Goal: Check status: Check status

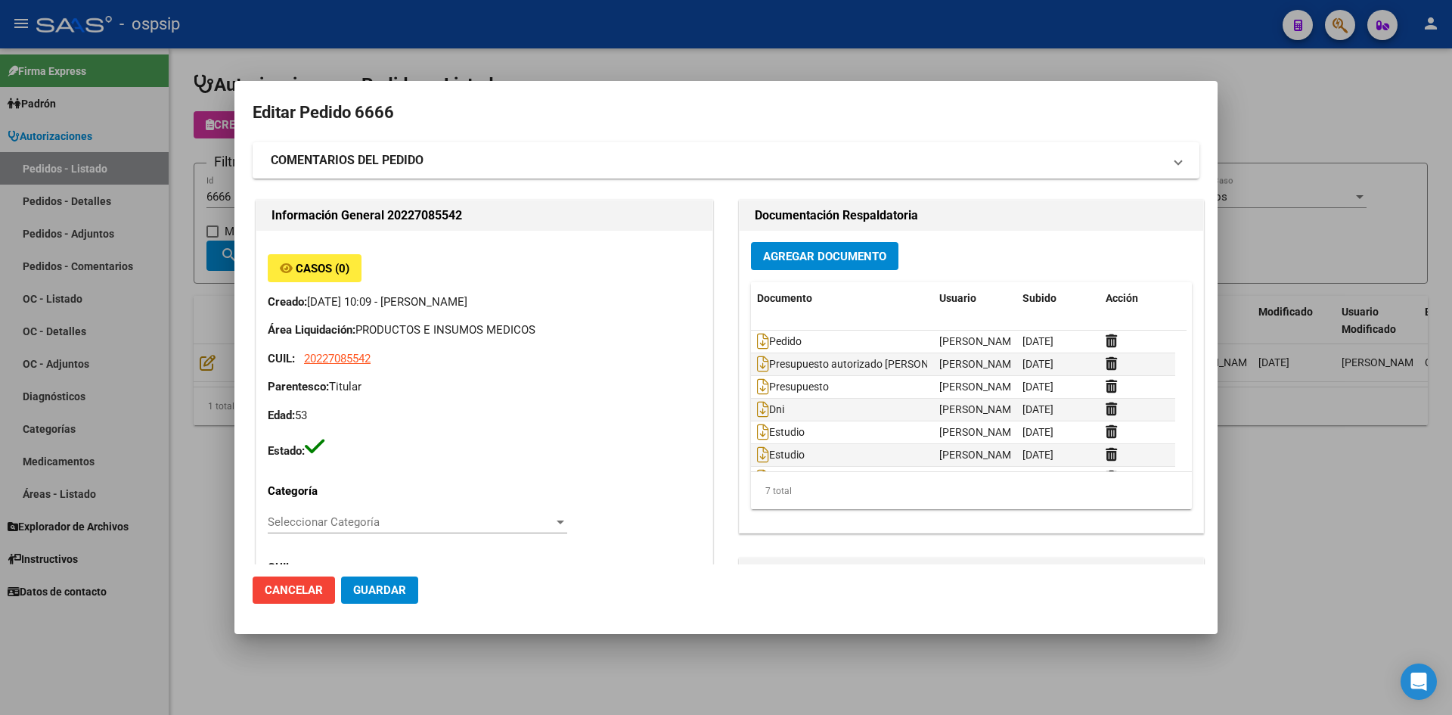
scroll to position [151, 0]
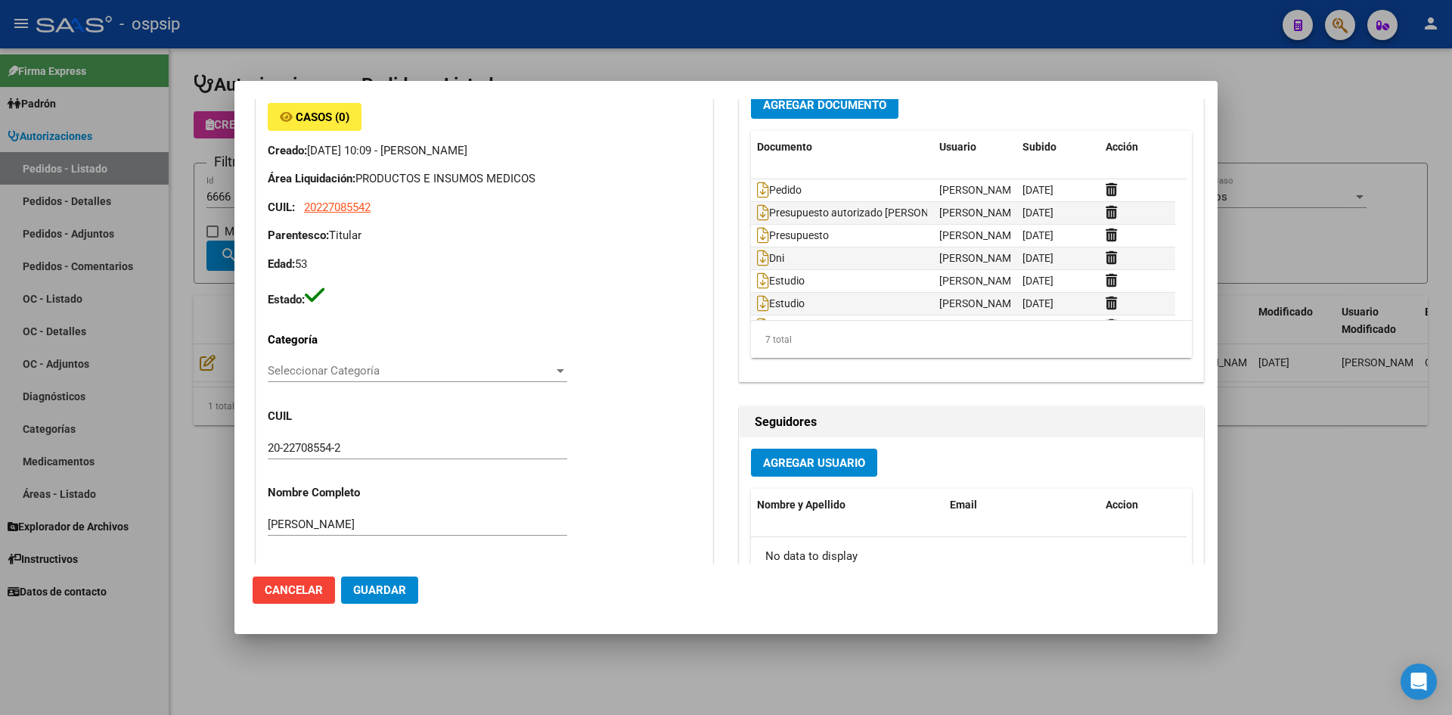
drag, startPoint x: 476, startPoint y: 34, endPoint x: 380, endPoint y: 8, distance: 99.6
click at [470, 32] on div at bounding box center [726, 357] width 1452 height 715
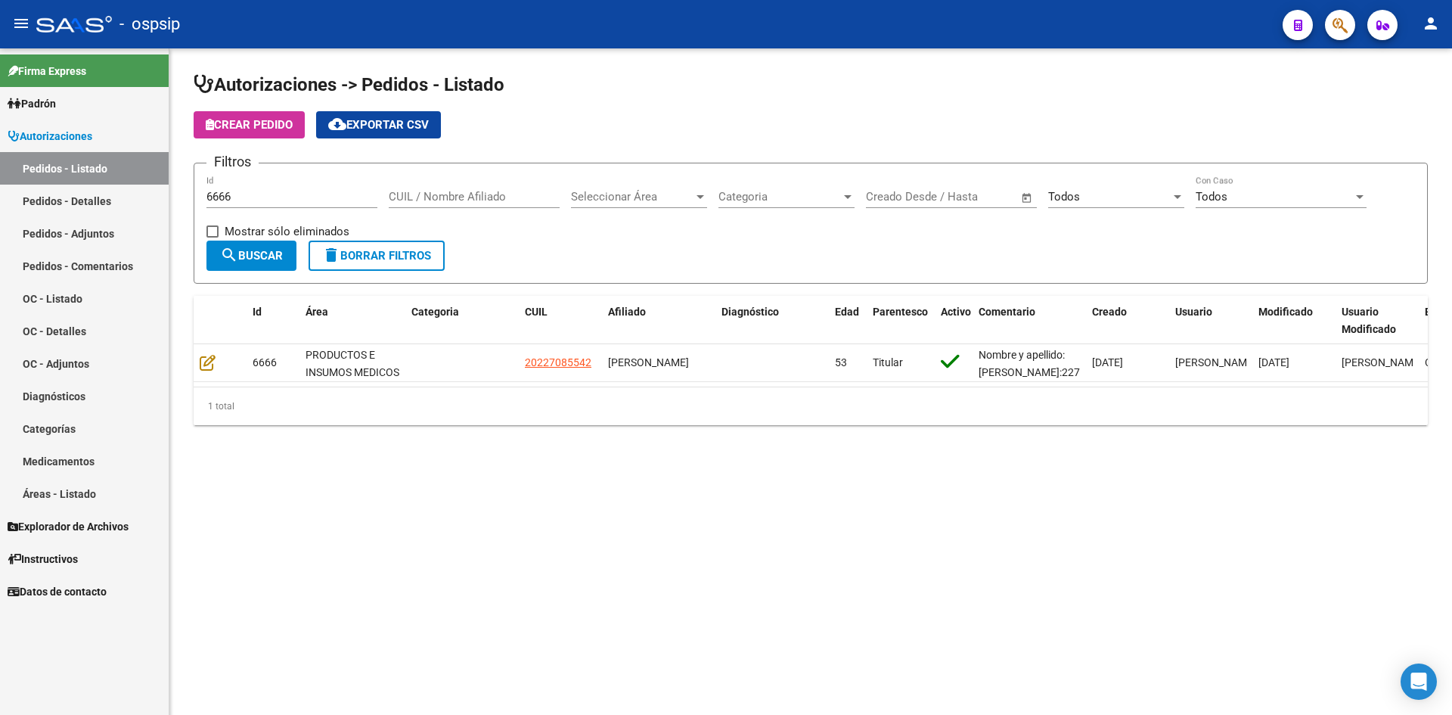
click at [271, 192] on input "6666" at bounding box center [291, 197] width 171 height 14
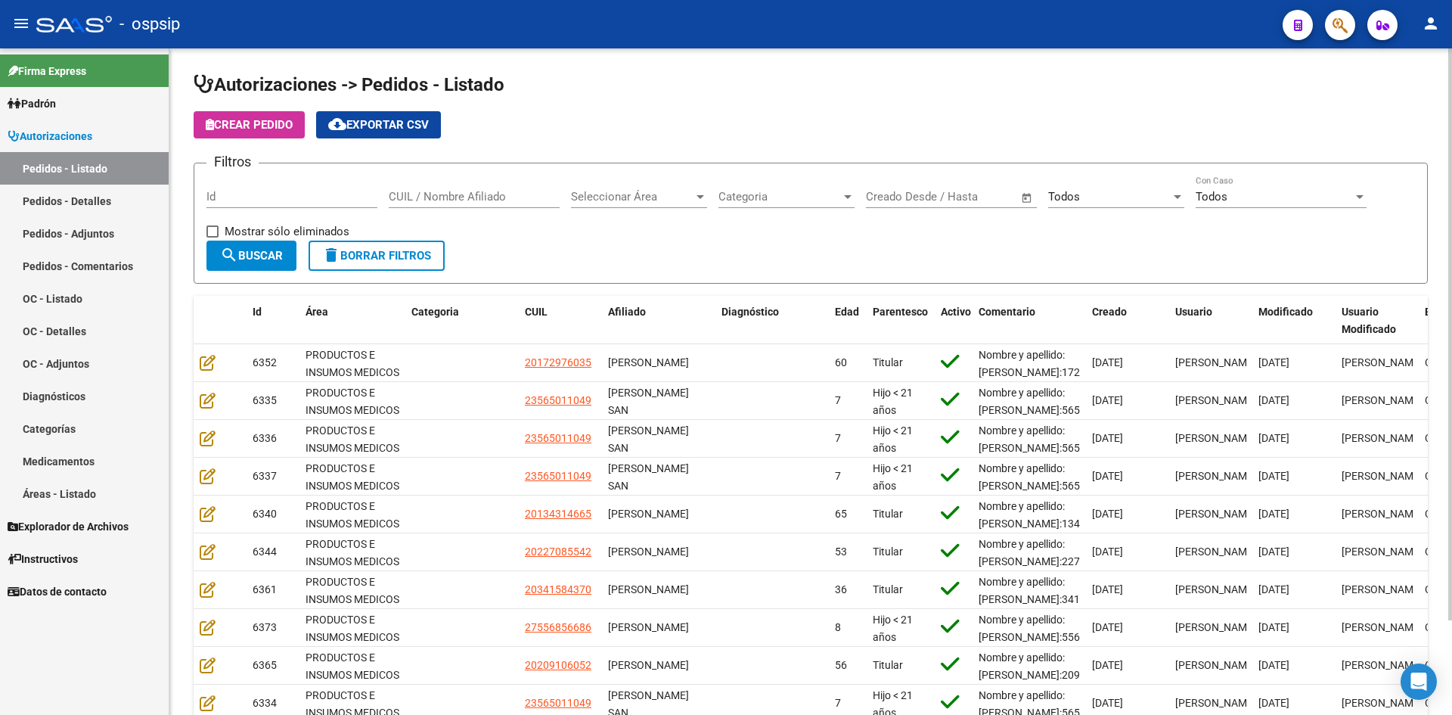
click at [1061, 205] on div "Todos Seleccionar Estado" at bounding box center [1116, 191] width 136 height 33
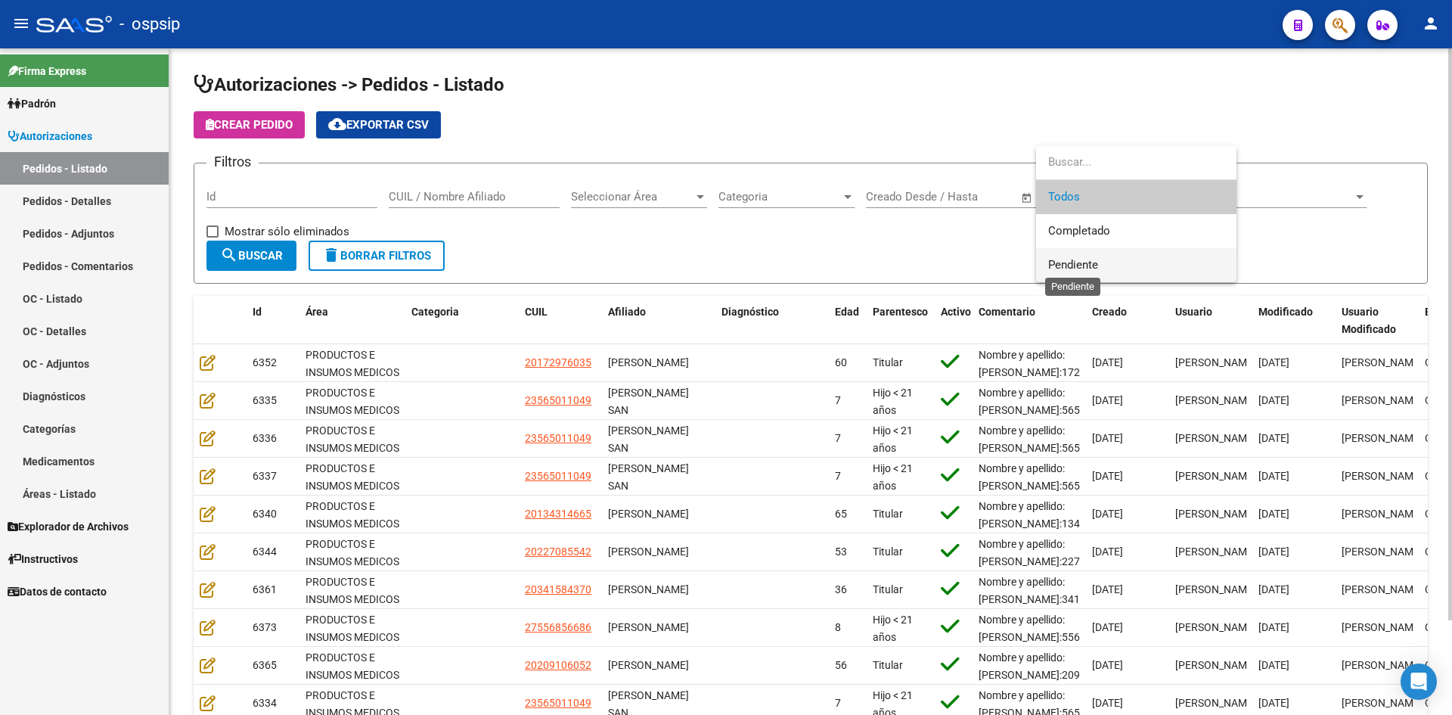
click at [1063, 260] on span "Pendiente" at bounding box center [1073, 265] width 50 height 14
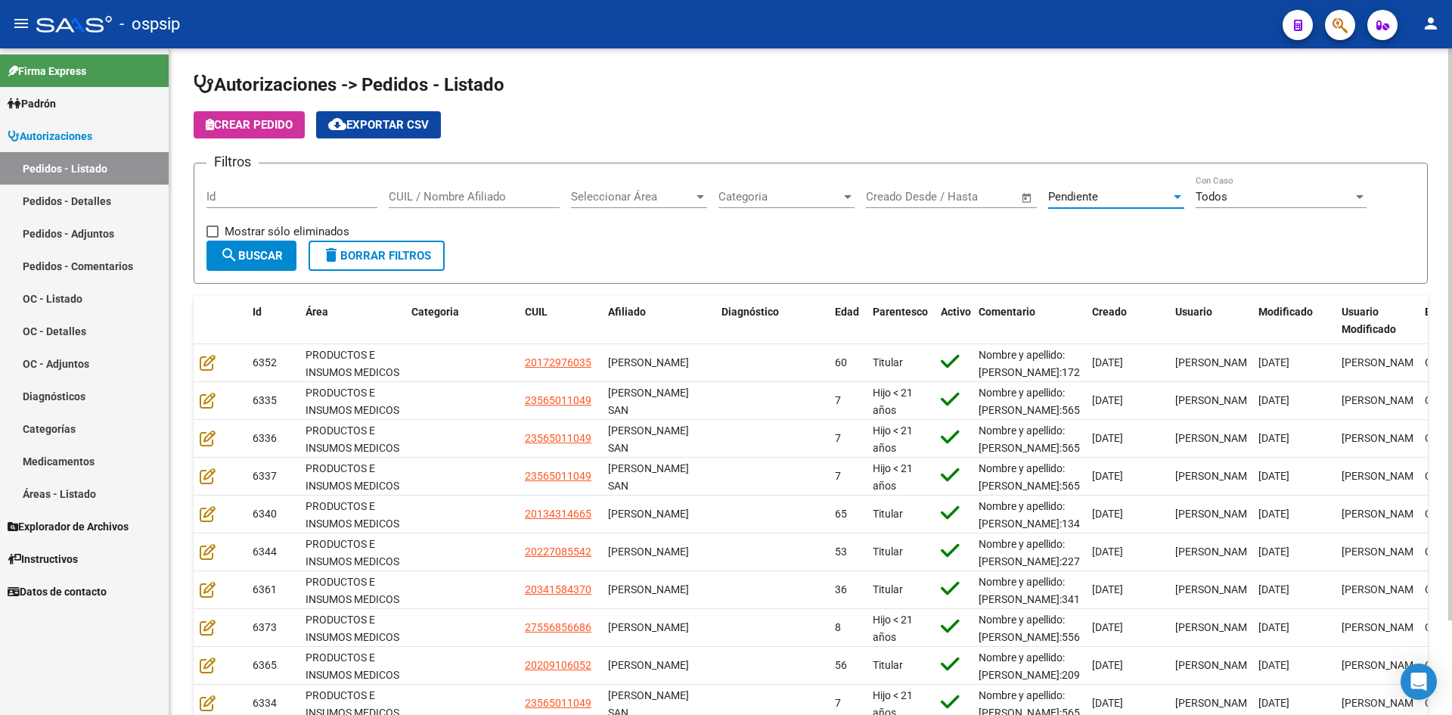
click at [232, 253] on mat-icon "search" at bounding box center [229, 255] width 18 height 18
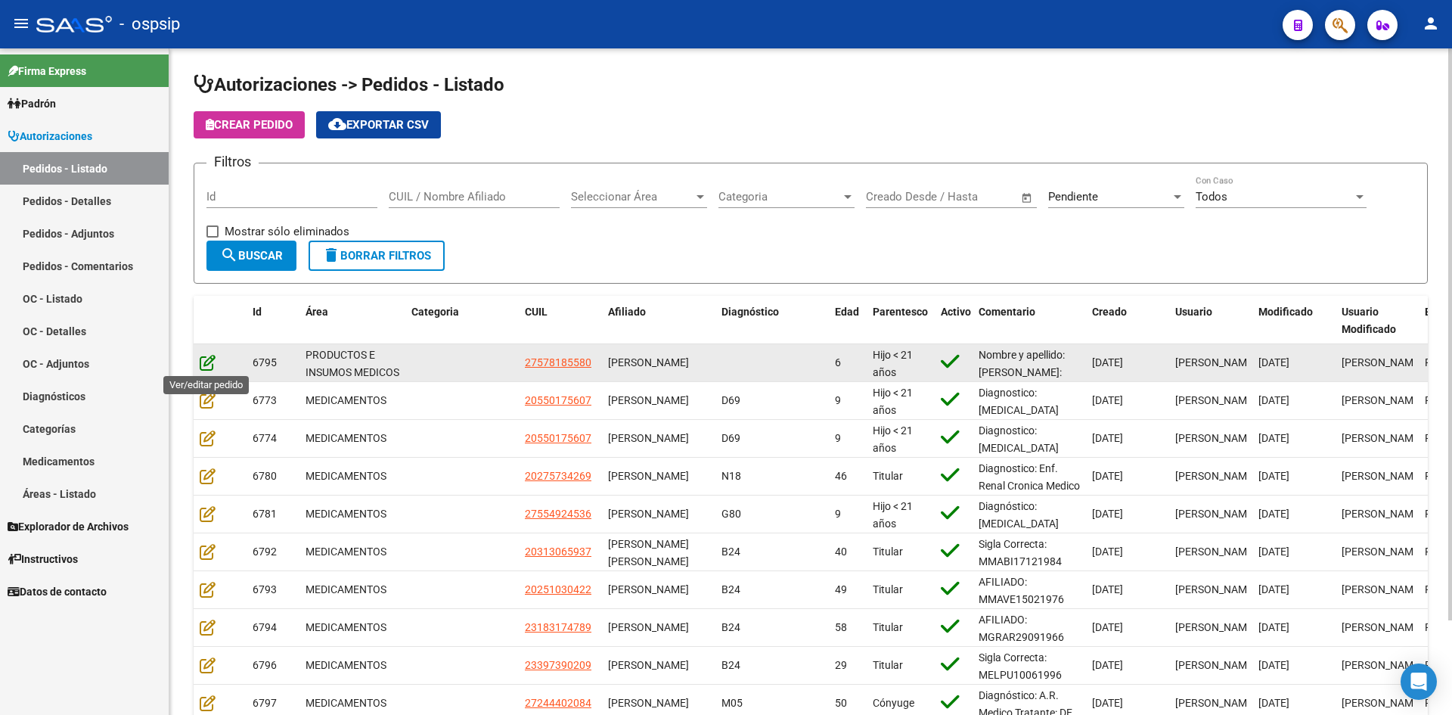
click at [205, 355] on icon at bounding box center [208, 362] width 16 height 17
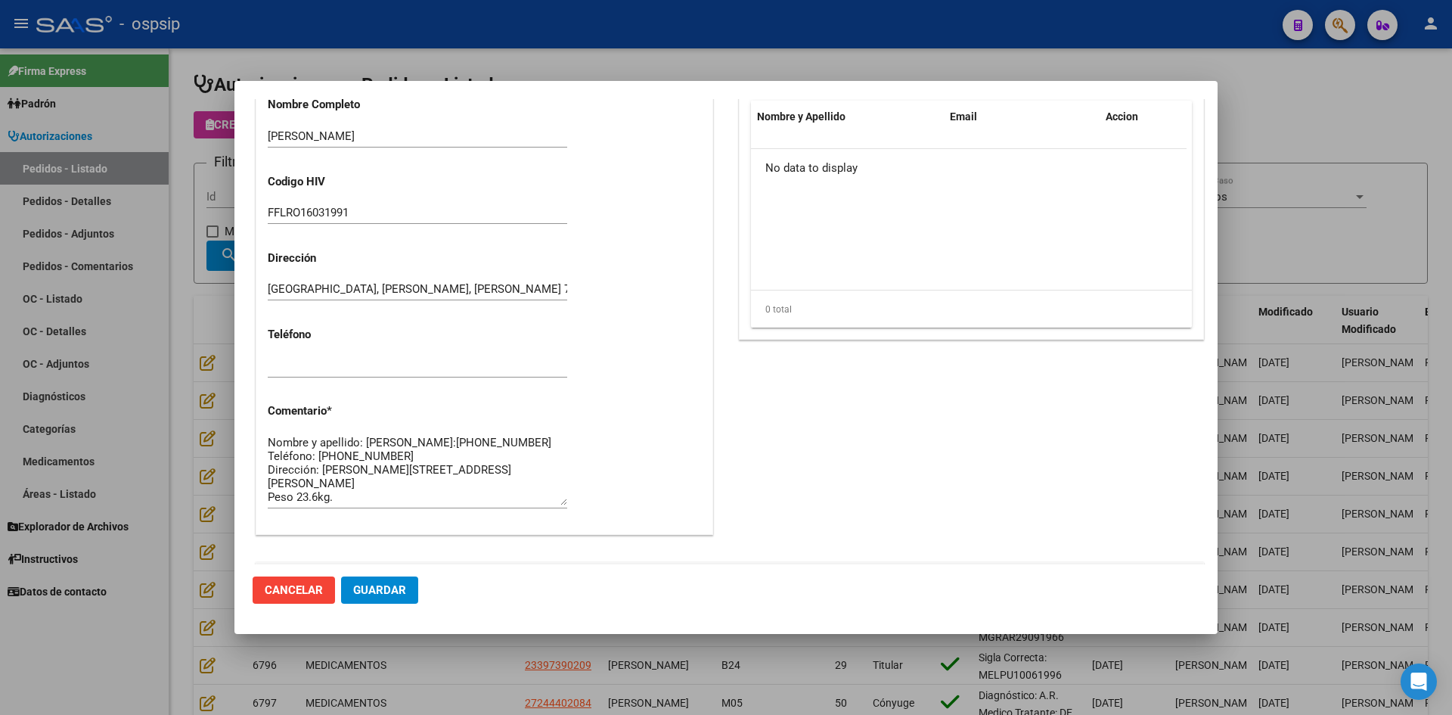
scroll to position [756, 0]
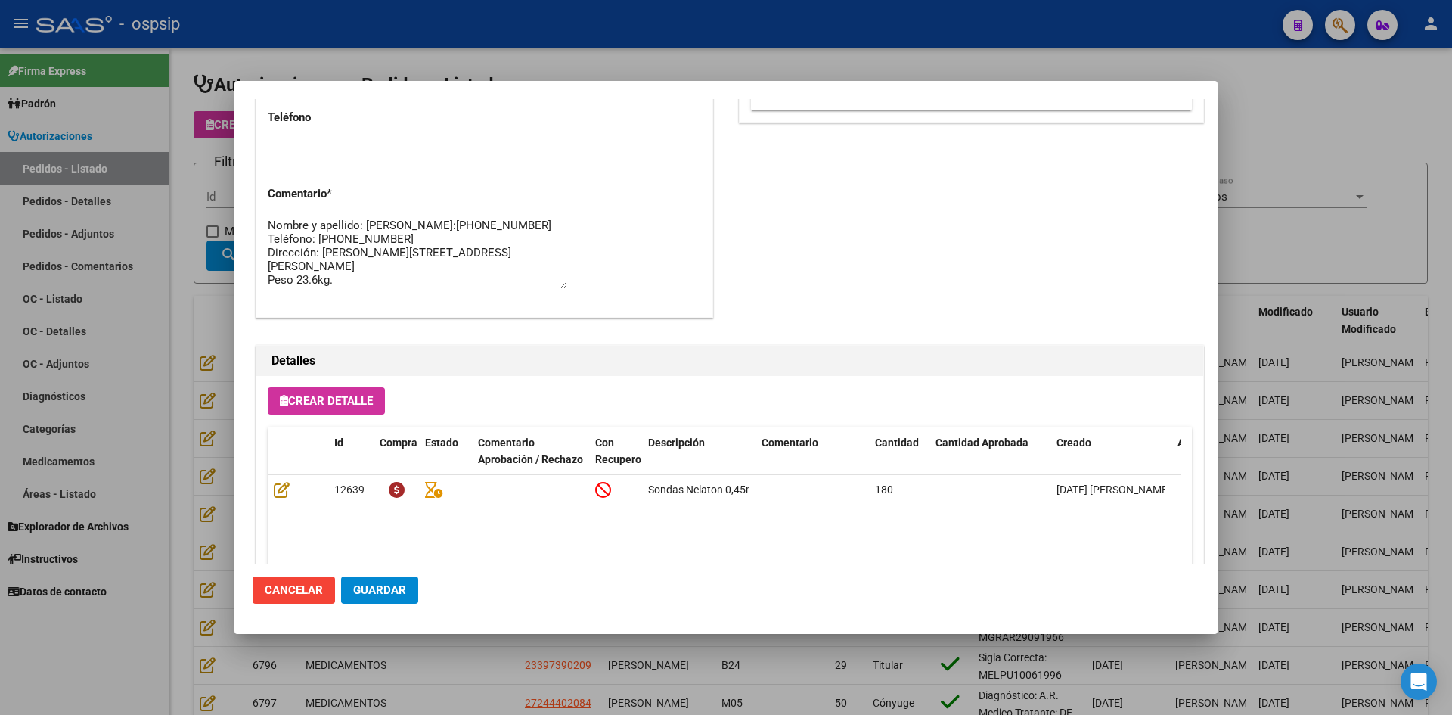
click at [706, 52] on div at bounding box center [726, 357] width 1452 height 715
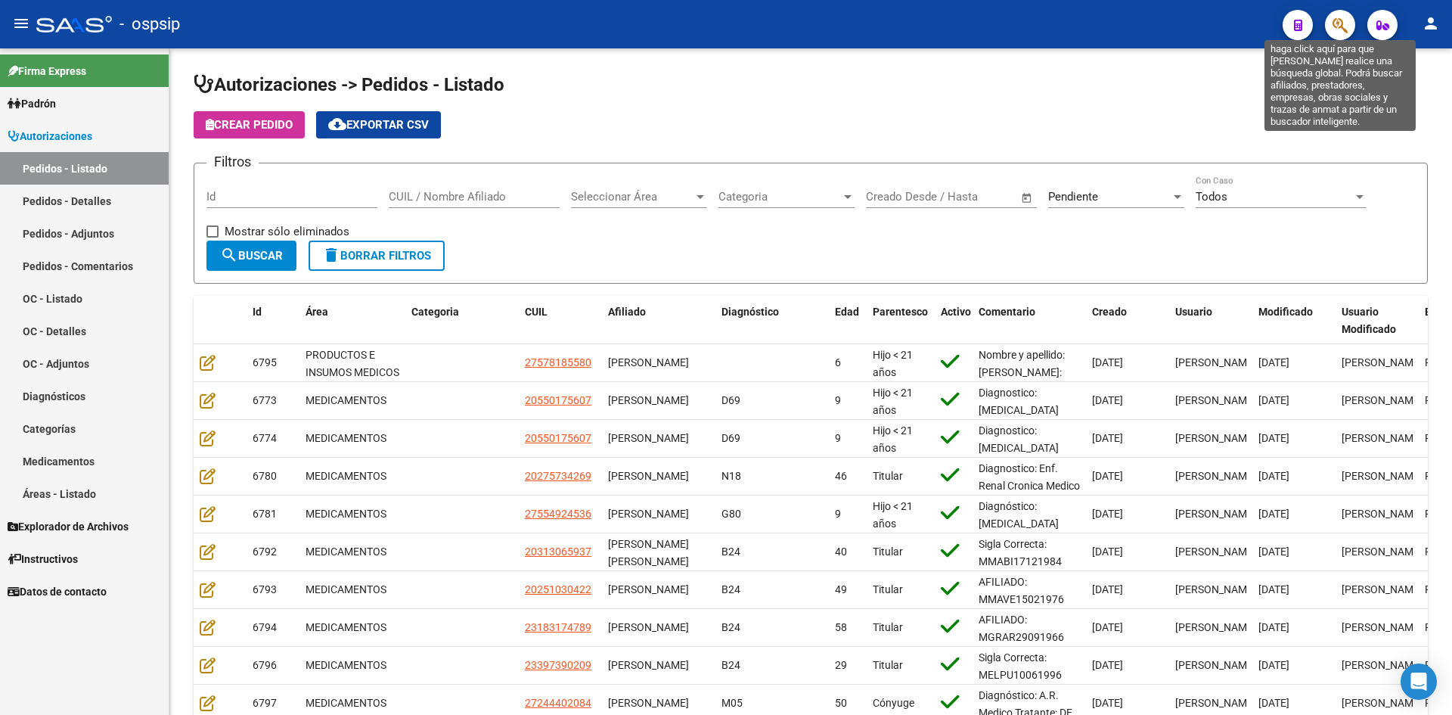
click at [1336, 23] on icon "button" at bounding box center [1340, 25] width 15 height 17
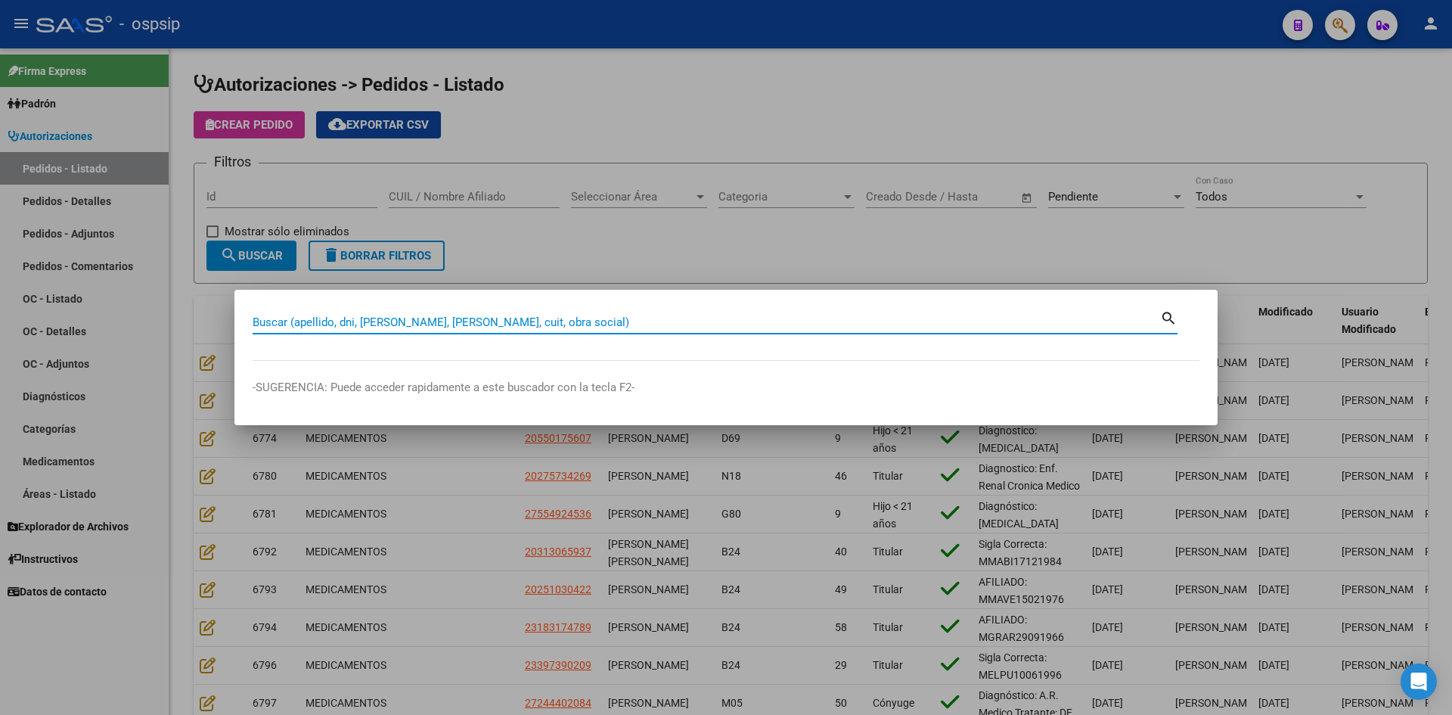
drag, startPoint x: 767, startPoint y: 20, endPoint x: 697, endPoint y: 2, distance: 71.7
click at [766, 20] on div at bounding box center [726, 357] width 1452 height 715
